Goal: Information Seeking & Learning: Find specific fact

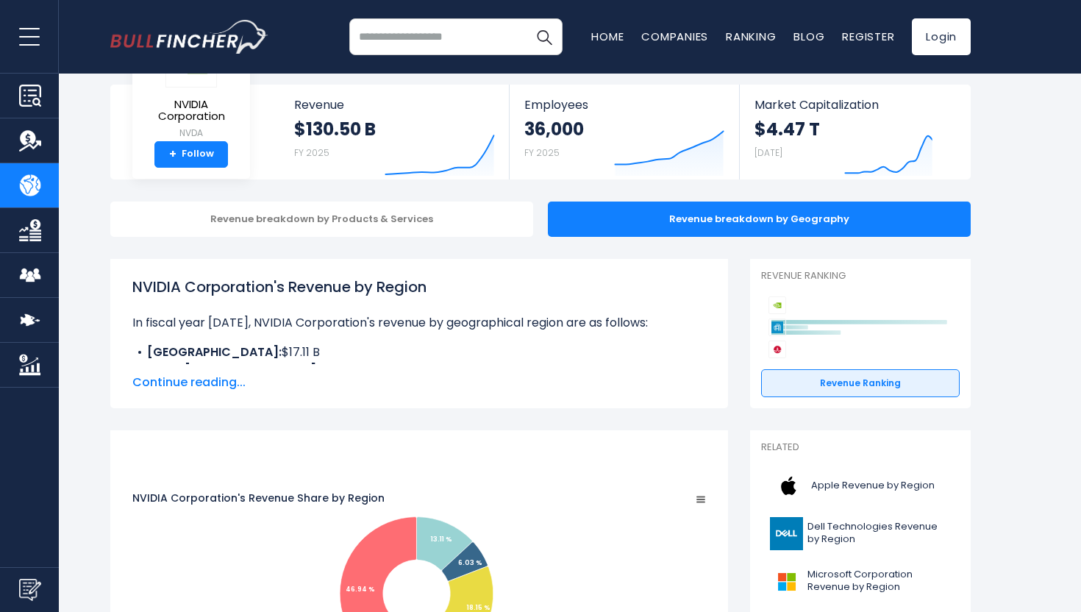
click at [211, 381] on span "Continue reading..." at bounding box center [418, 382] width 573 height 18
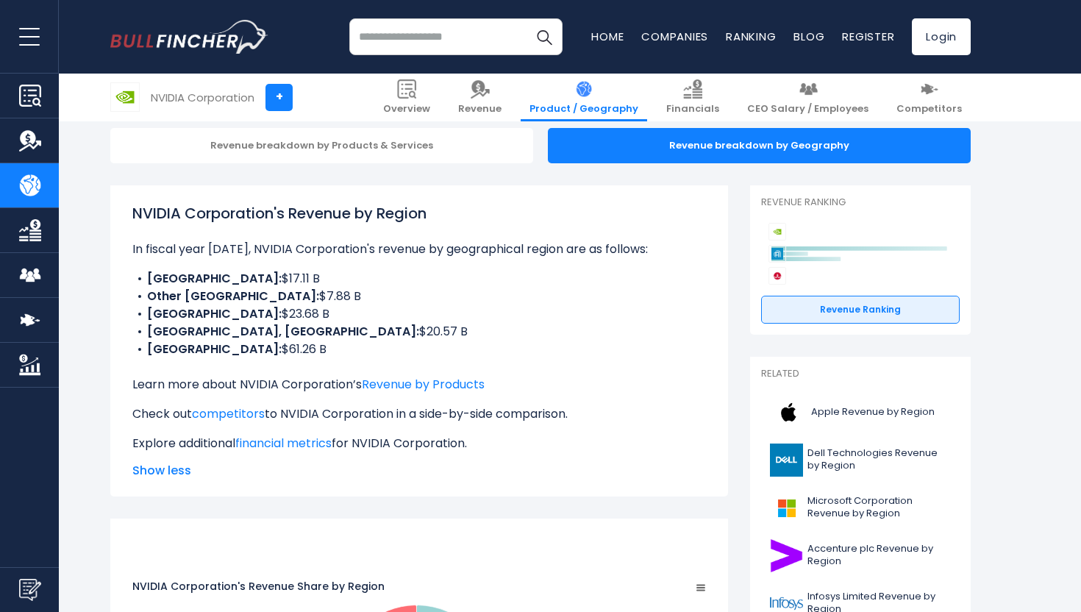
scroll to position [146, 0]
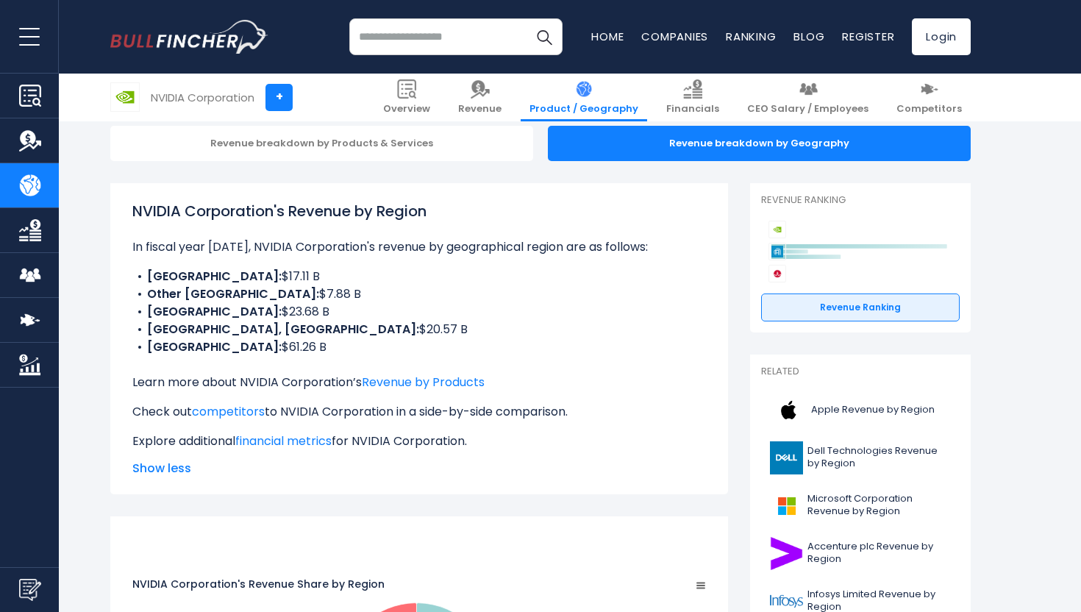
click at [240, 353] on li "UNITED STATES: $61.26 B" at bounding box center [418, 347] width 573 height 18
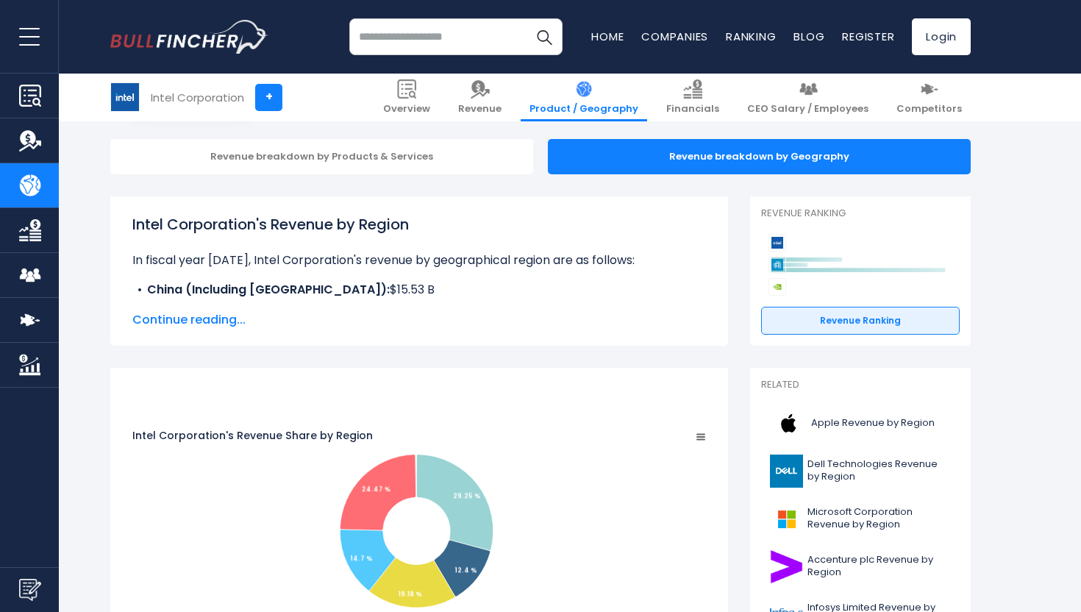
scroll to position [213, 0]
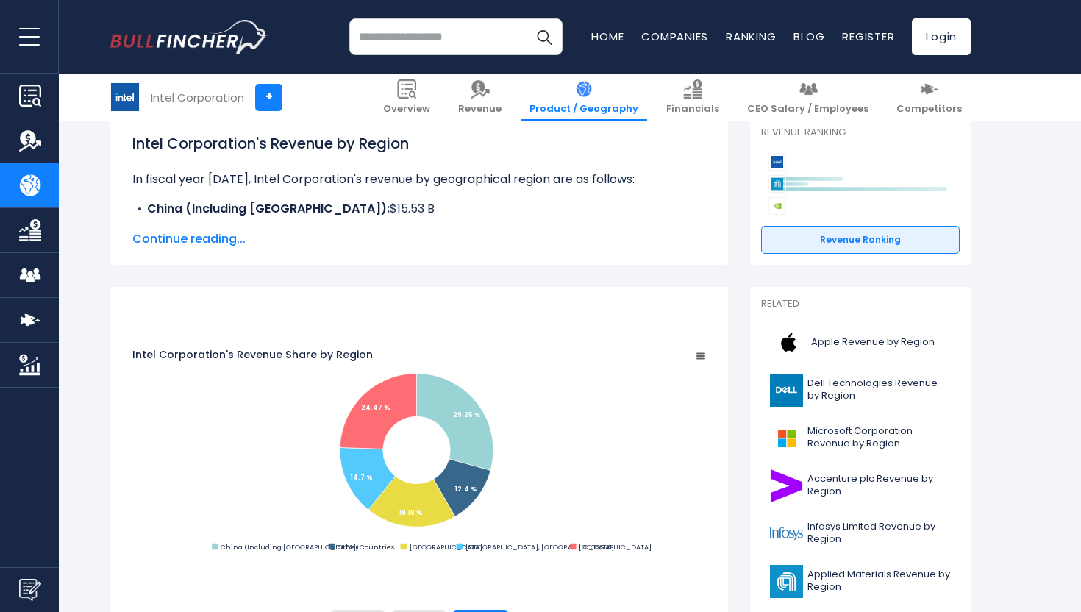
click at [182, 243] on span "Continue reading..." at bounding box center [418, 239] width 573 height 18
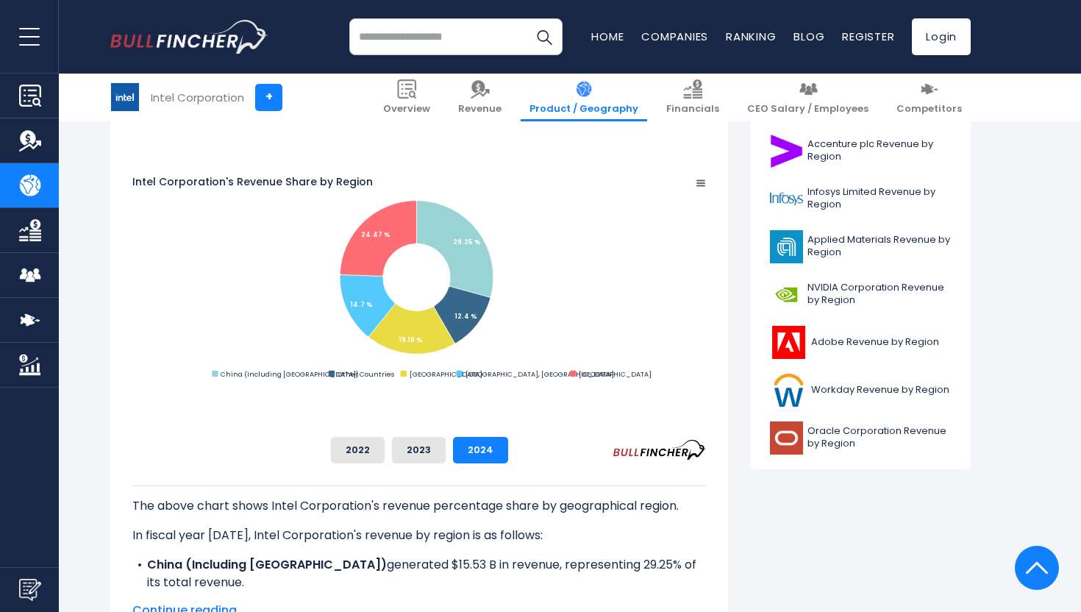
scroll to position [471, 0]
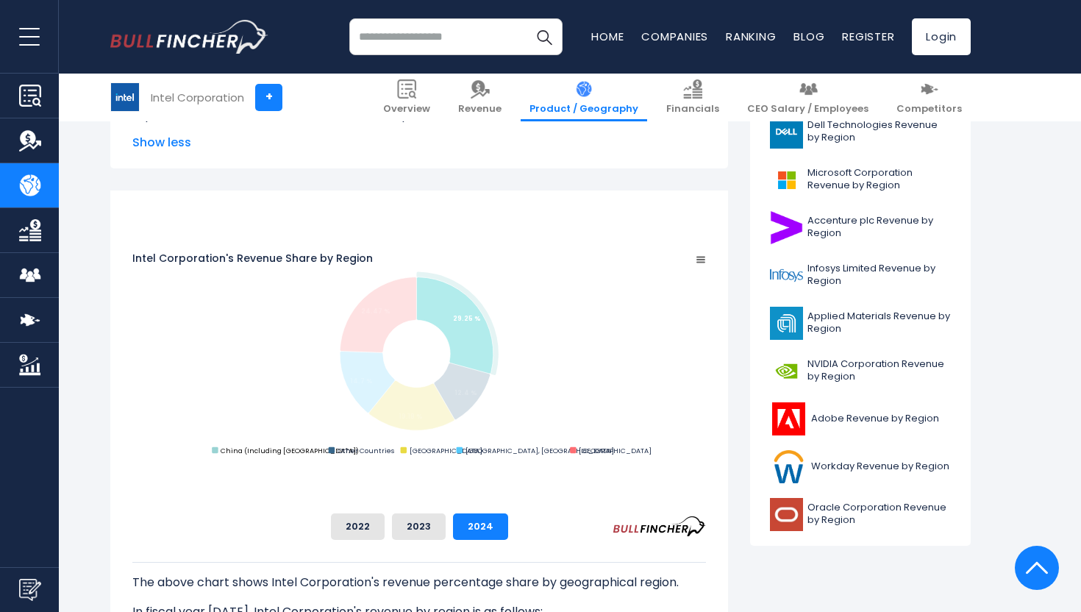
click at [313, 455] on text "China (Including Hong Kong)" at bounding box center [290, 451] width 138 height 10
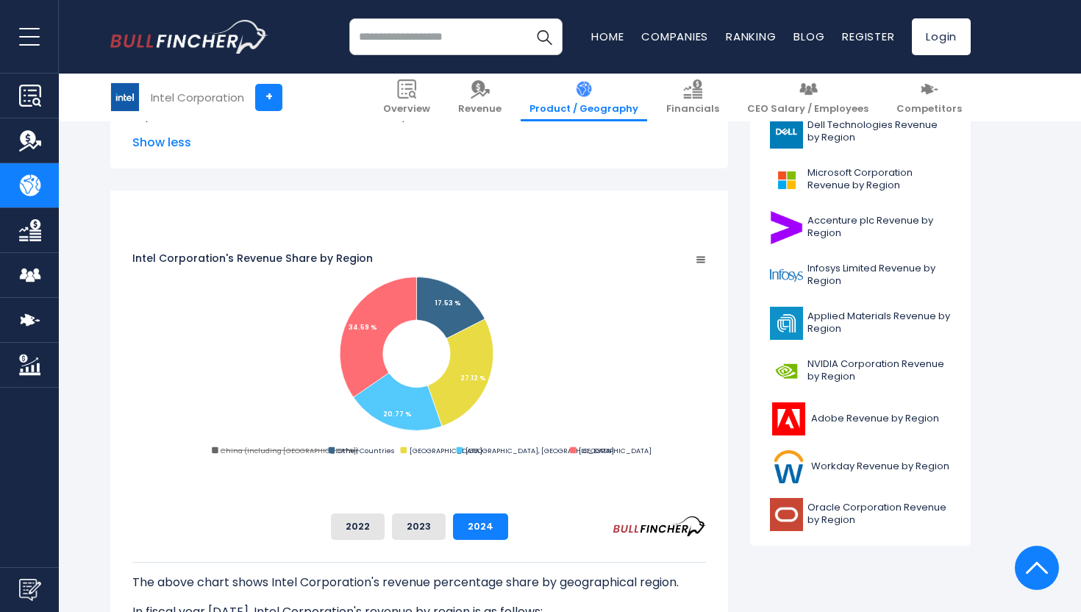
click at [313, 455] on text "China (Including Hong Kong)" at bounding box center [290, 451] width 138 height 10
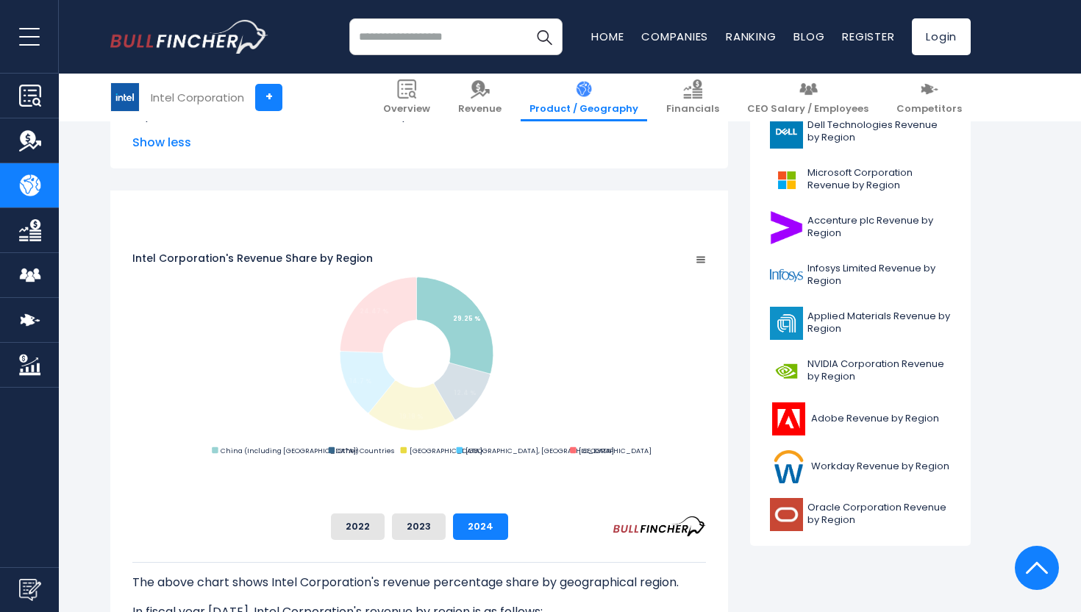
click at [313, 455] on text "China (Including Hong Kong)" at bounding box center [290, 451] width 138 height 10
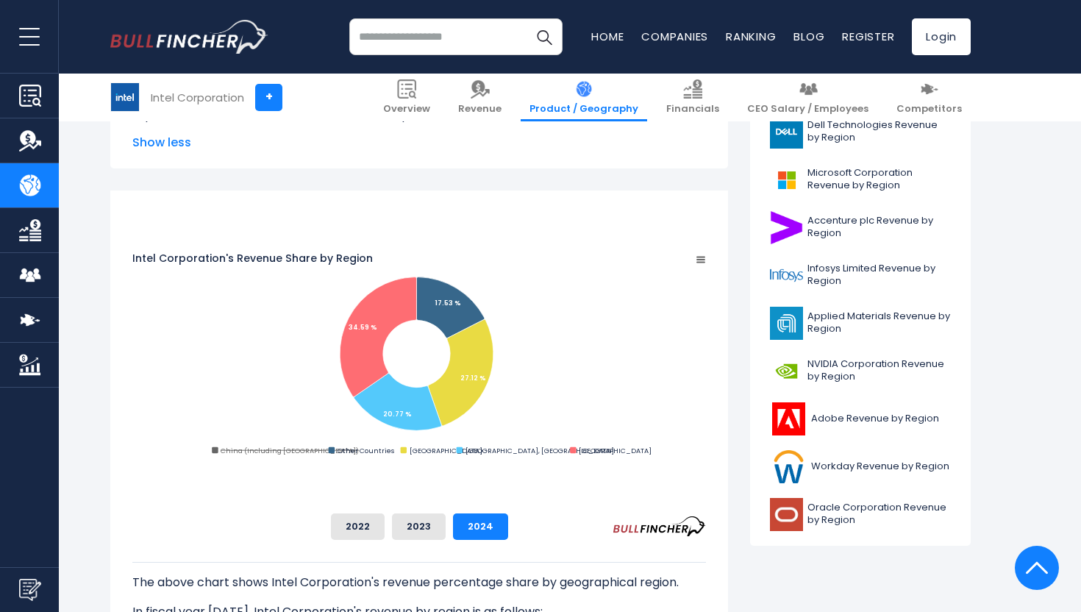
click at [312, 455] on text "China (Including Hong Kong)" at bounding box center [290, 451] width 138 height 10
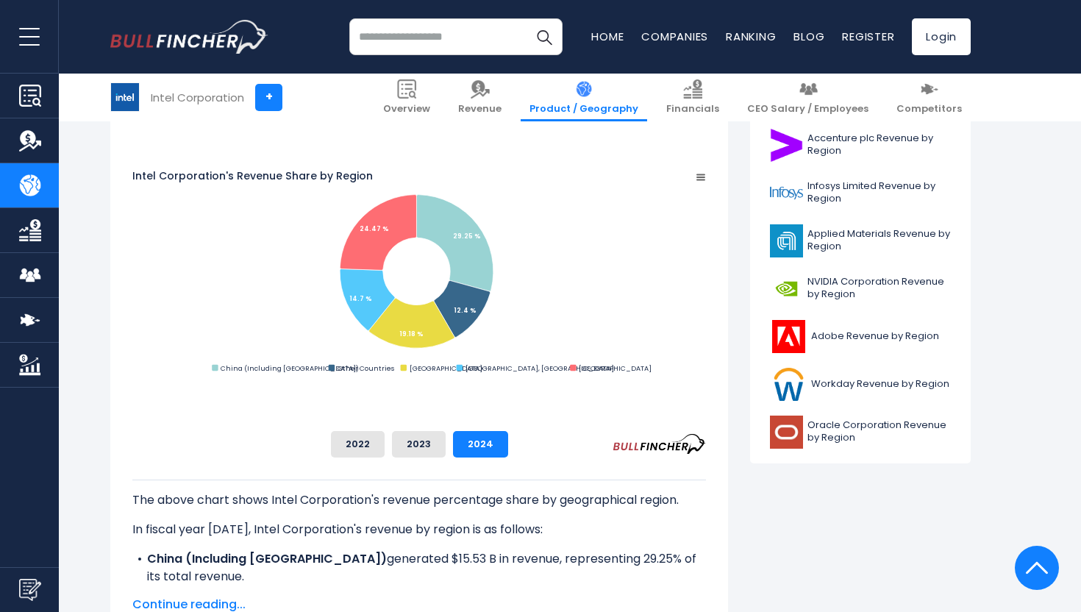
scroll to position [549, 0]
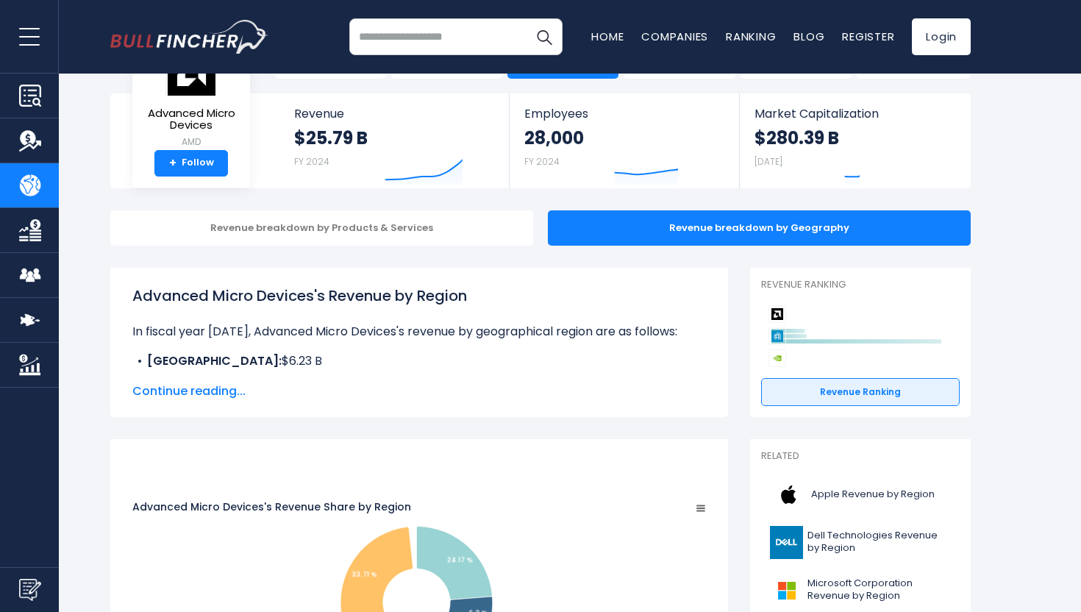
scroll to position [64, 0]
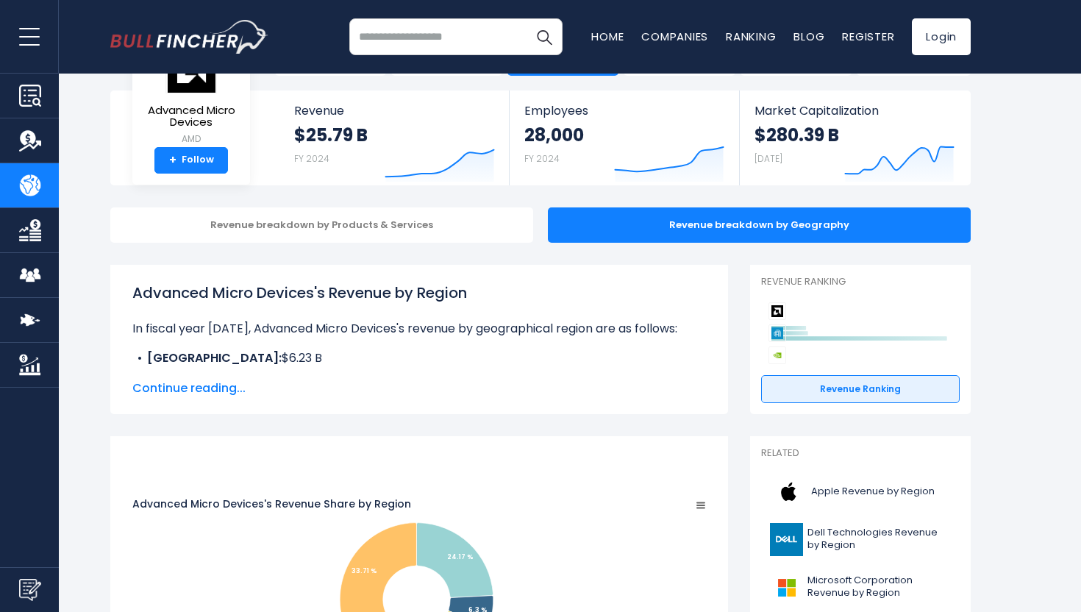
click at [212, 398] on div "Advanced Micro Devices's Revenue by Region In fiscal year 2024, Advanced Micro …" at bounding box center [419, 339] width 618 height 149
click at [215, 387] on span "Continue reading..." at bounding box center [418, 388] width 573 height 18
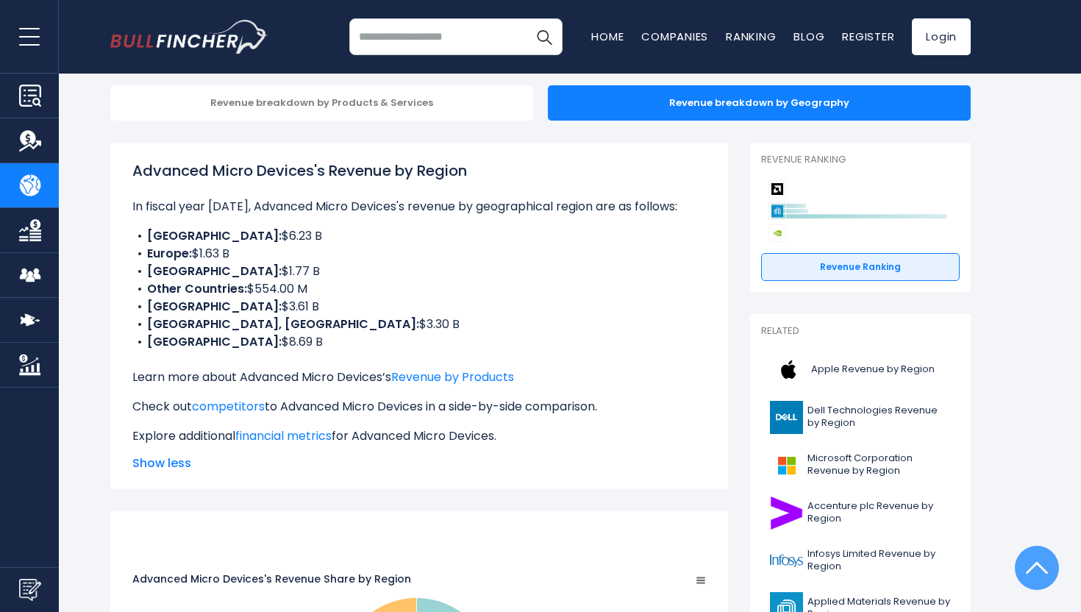
scroll to position [7, 0]
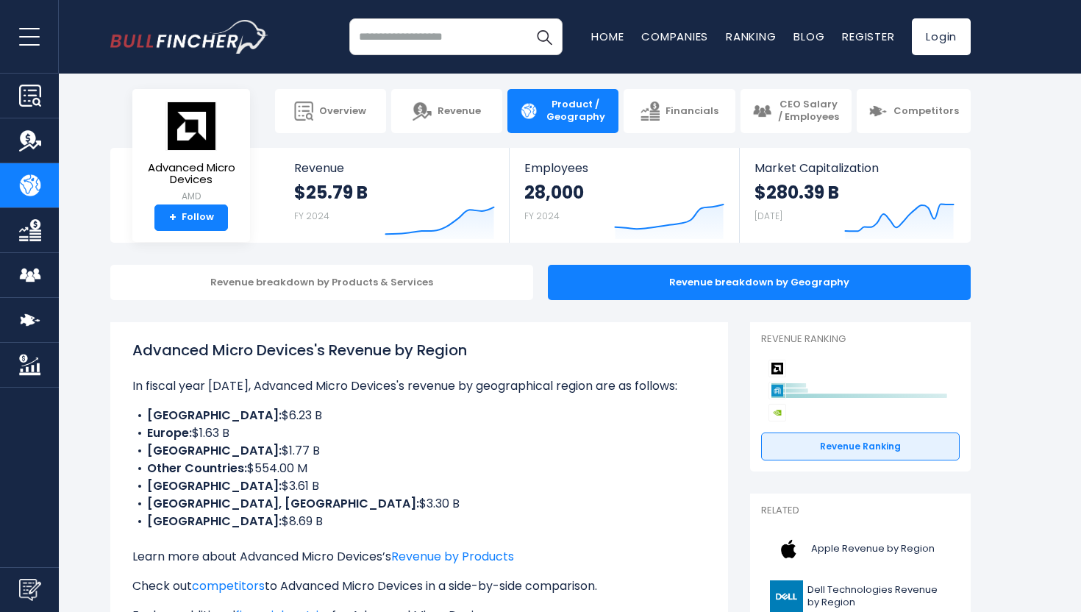
click at [221, 418] on li "CHINA: $6.23 B" at bounding box center [418, 416] width 573 height 18
click at [207, 526] on b "UNITED STATES:" at bounding box center [214, 520] width 135 height 17
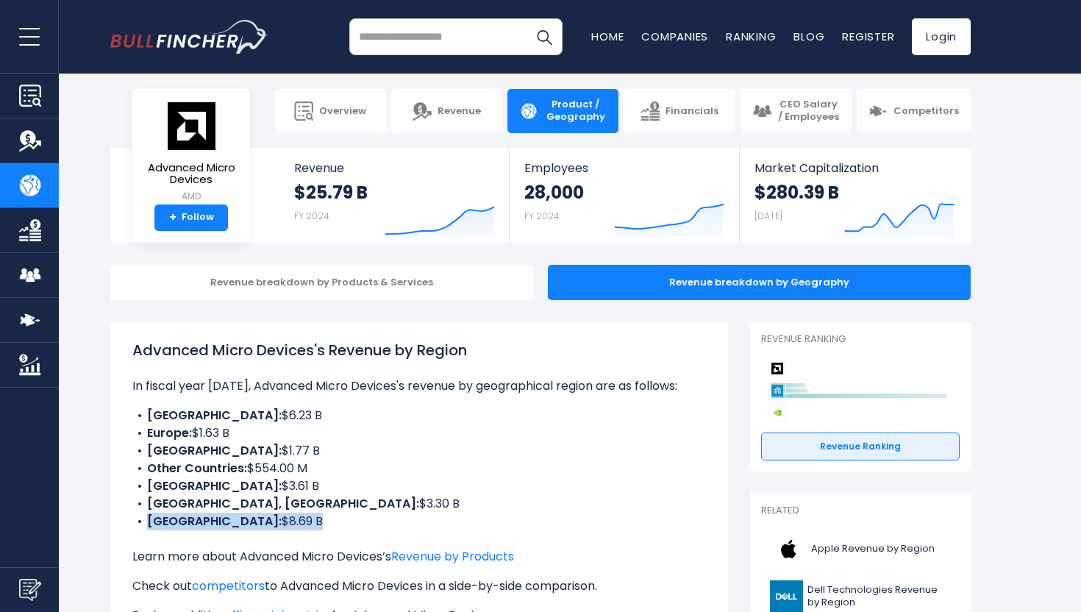
click at [207, 526] on b "UNITED STATES:" at bounding box center [214, 520] width 135 height 17
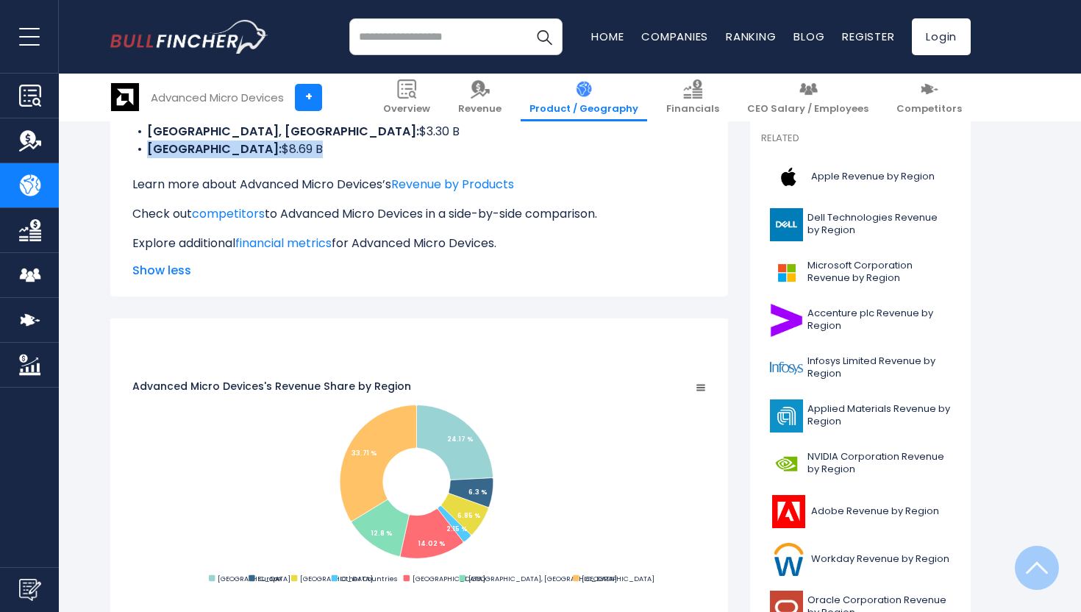
scroll to position [485, 0]
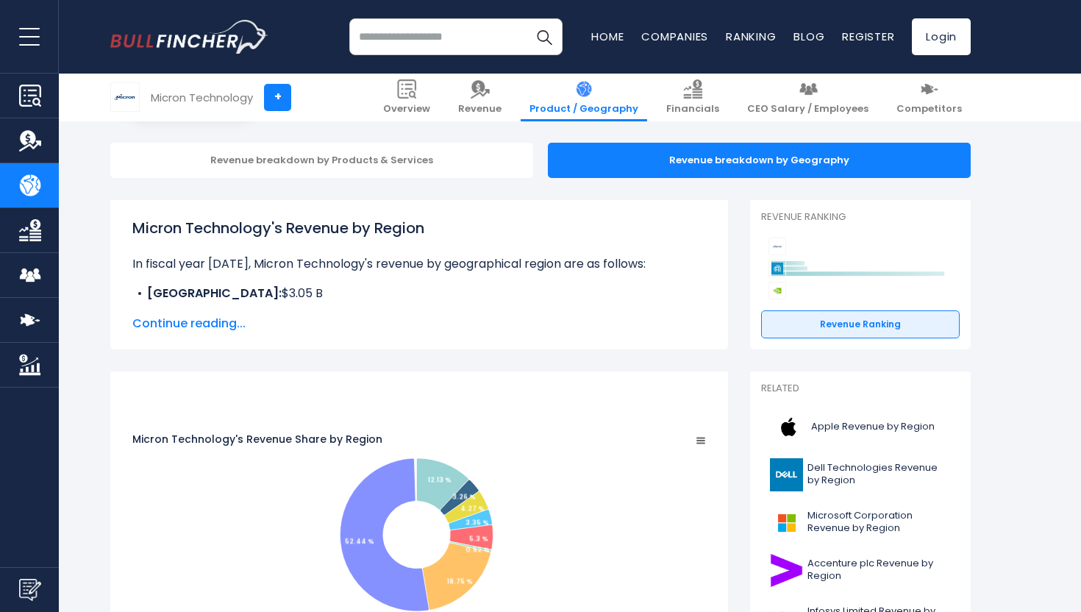
scroll to position [131, 0]
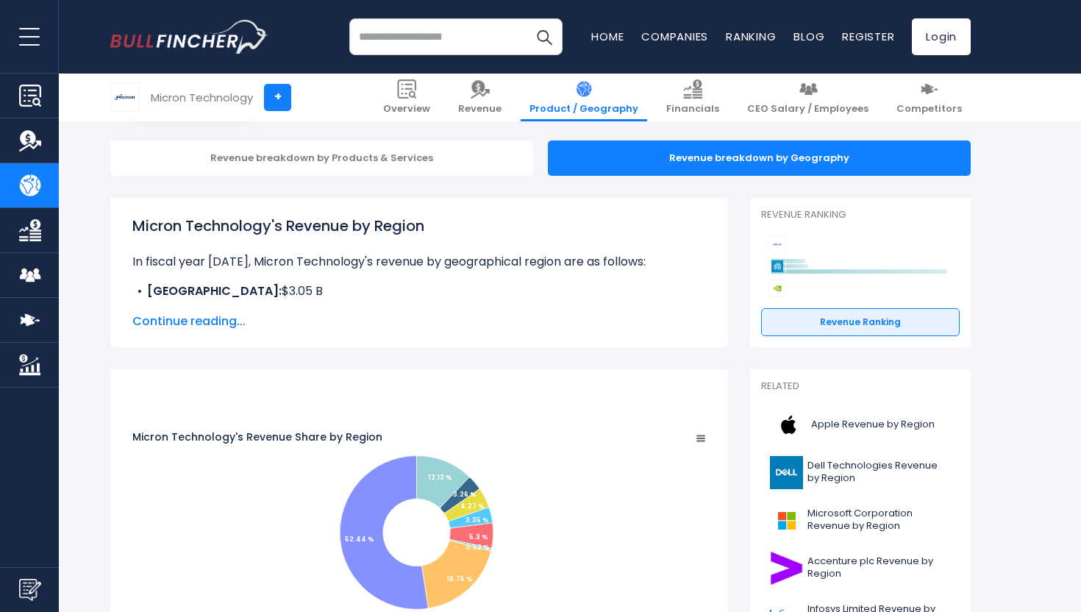
click at [197, 323] on span "Continue reading..." at bounding box center [418, 321] width 573 height 18
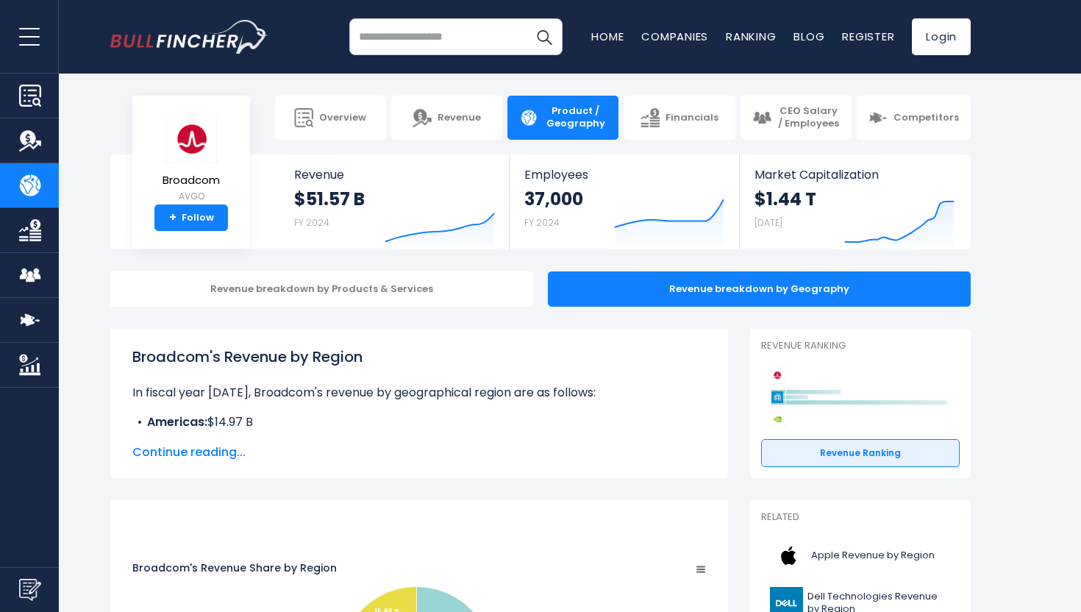
click at [180, 455] on span "Continue reading..." at bounding box center [418, 452] width 573 height 18
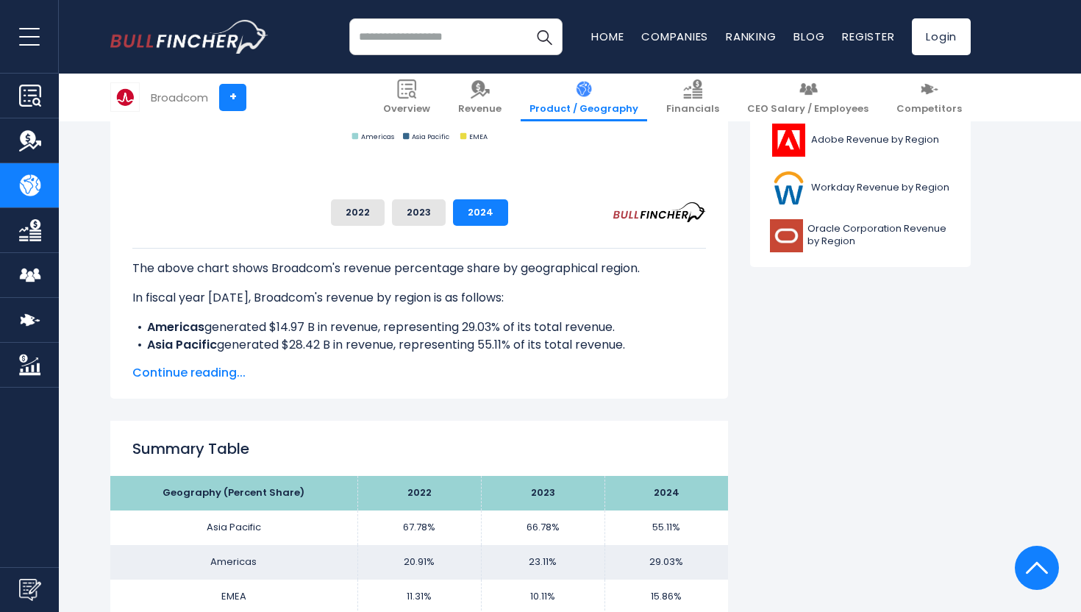
scroll to position [1127, 0]
